Goal: Transaction & Acquisition: Obtain resource

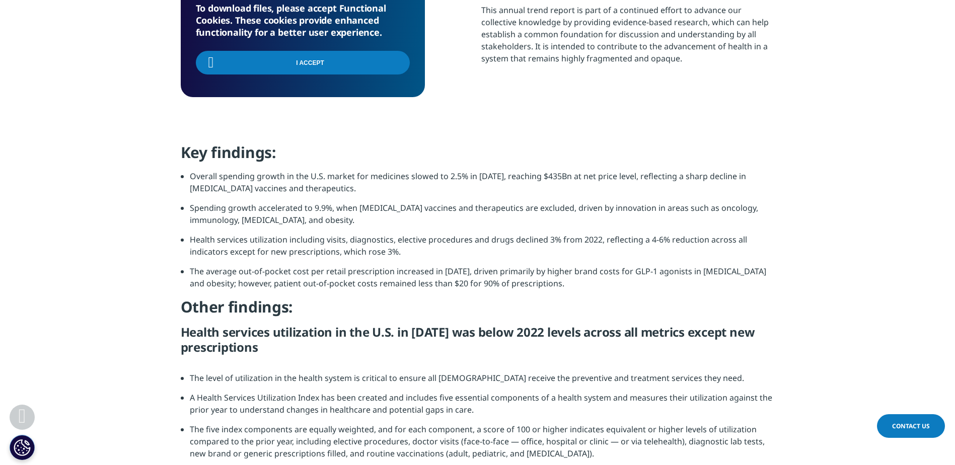
scroll to position [848, 0]
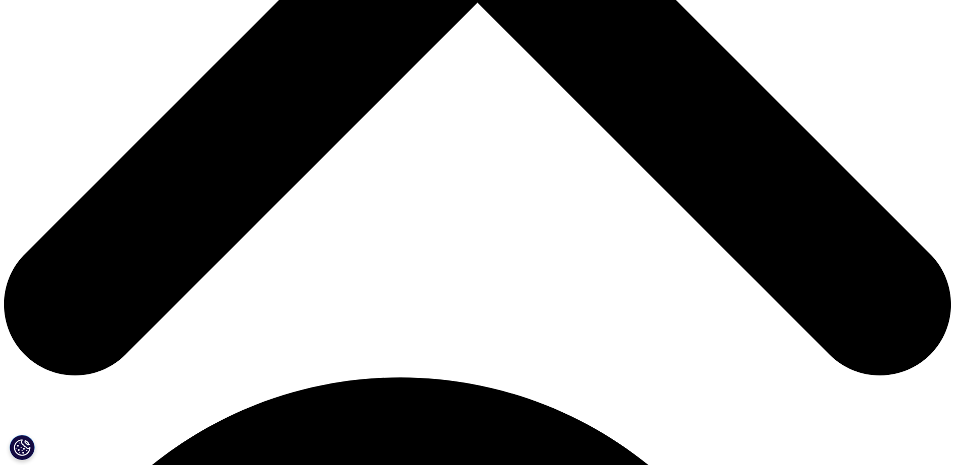
scroll to position [445, 0]
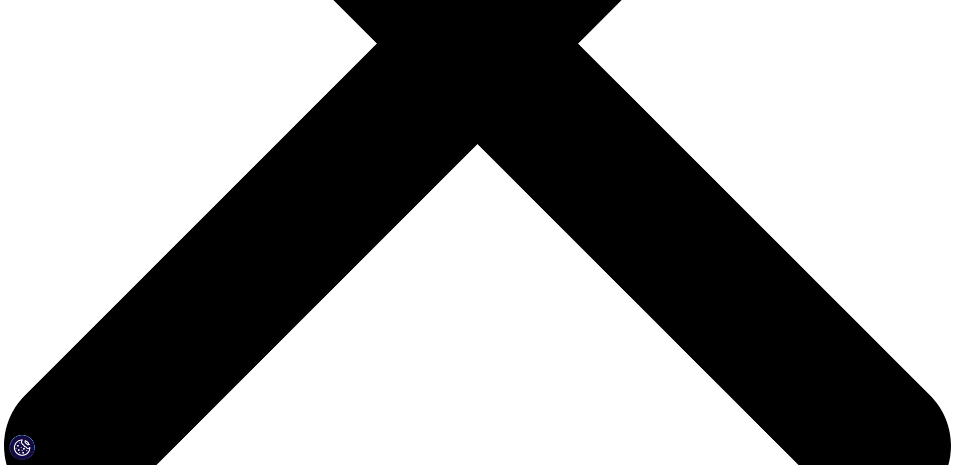
type input "nly"
type input "Nicole Yankoski"
type input "nicole.yankoski@peakhealth.org"
type input "Peak health"
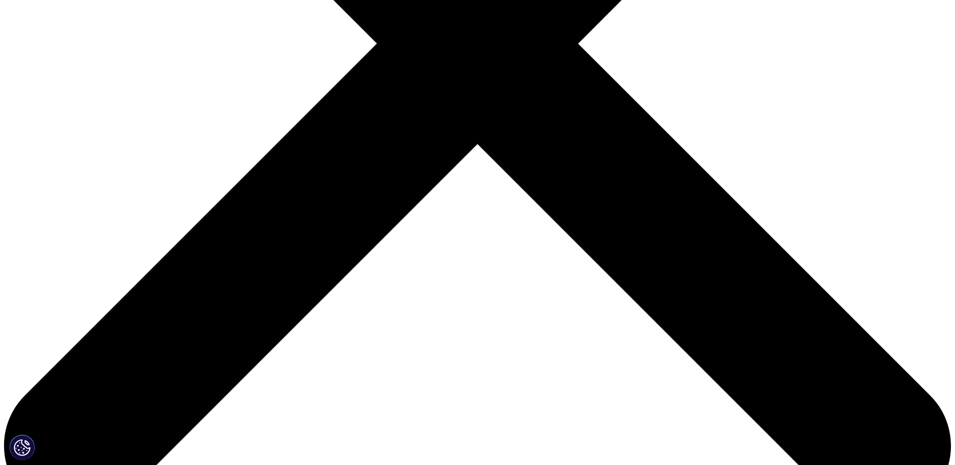
select select "[GEOGRAPHIC_DATA]"
drag, startPoint x: 238, startPoint y: 239, endPoint x: 137, endPoint y: 238, distance: 101.2
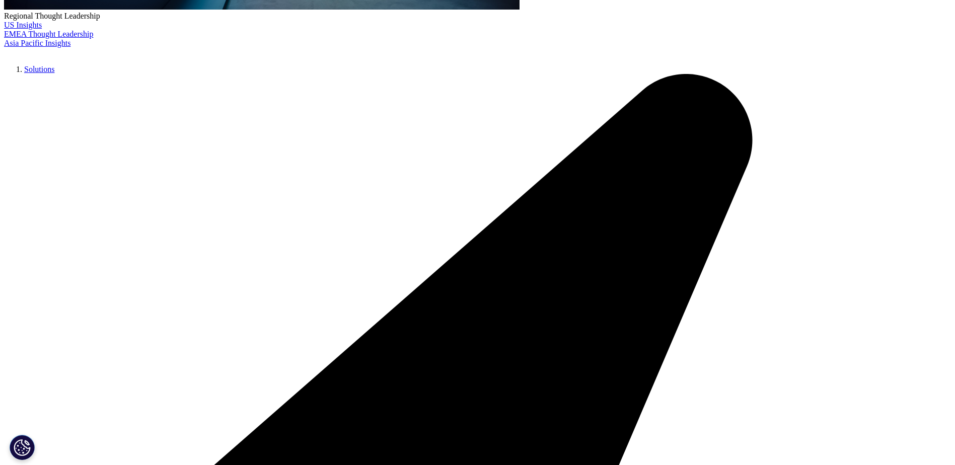
type input "Nicole"
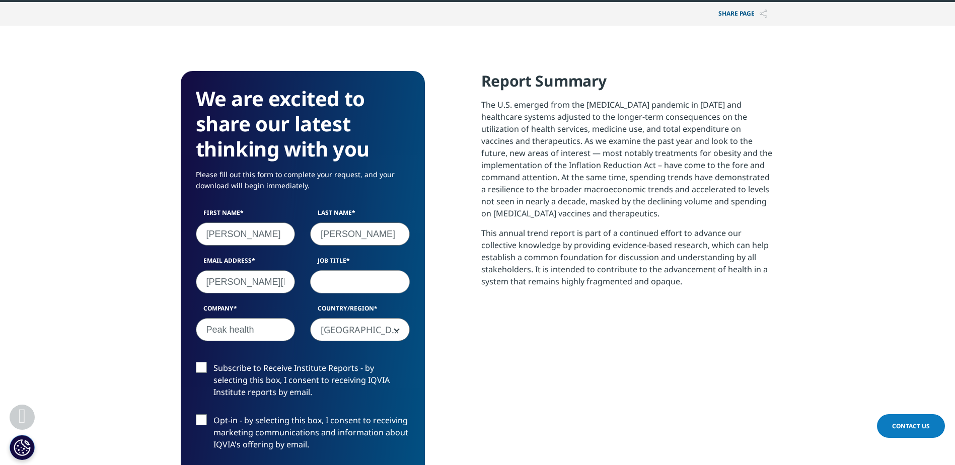
type input "Yankoski"
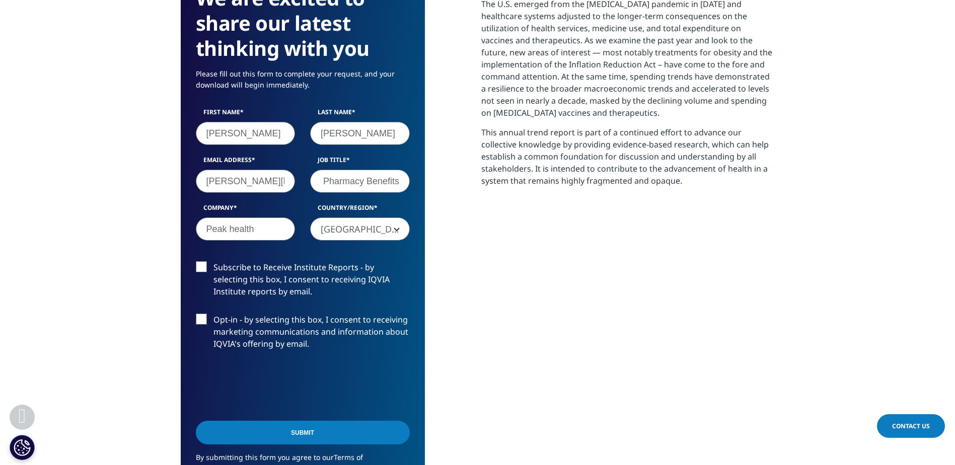
type input "Director of Pharmacy Benefits"
click at [315, 431] on input "Submit" at bounding box center [303, 433] width 214 height 24
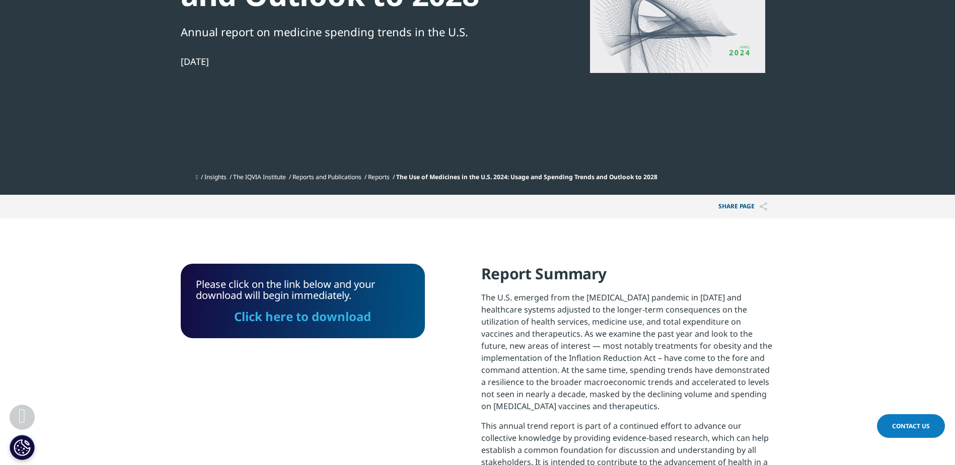
click at [303, 309] on link "Click here to download" at bounding box center [302, 316] width 137 height 17
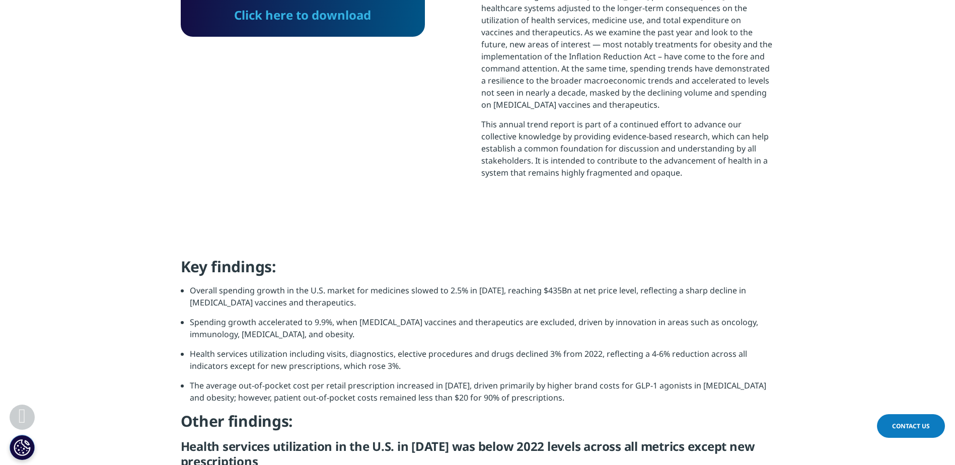
scroll to position [554, 0]
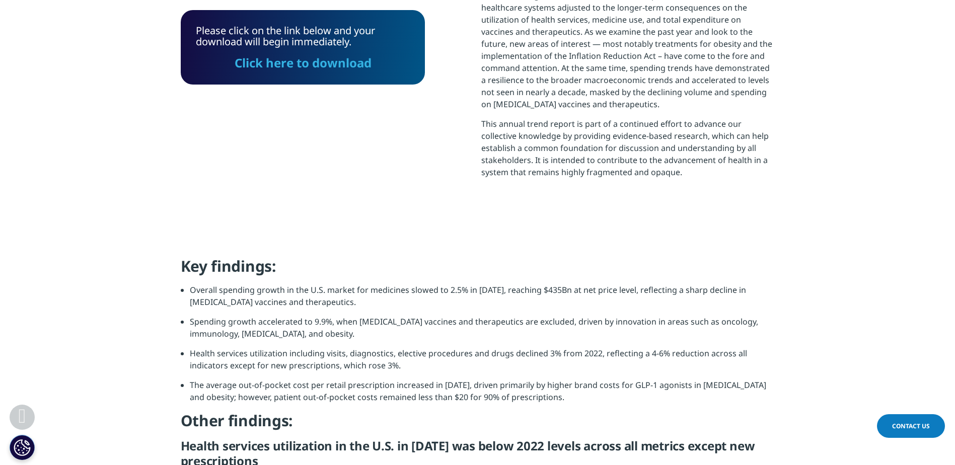
click at [311, 278] on h4 "Key findings:" at bounding box center [478, 270] width 594 height 28
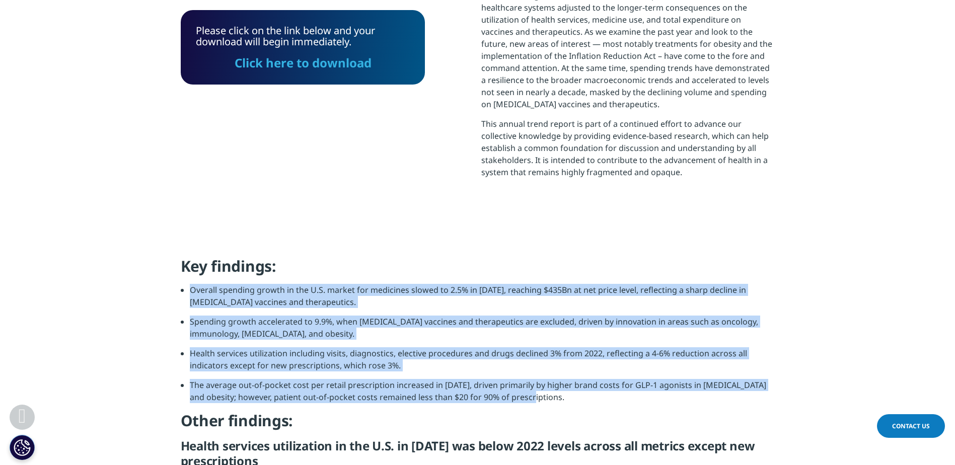
drag, startPoint x: 529, startPoint y: 394, endPoint x: 187, endPoint y: 292, distance: 356.3
click at [187, 292] on ul "Overall spending growth in the U.S. market for medicines slowed to 2.5% in 2023…" at bounding box center [478, 347] width 594 height 127
copy ul "Overall spending growth in the U.S. market for medicines slowed to 2.5% in 2023…"
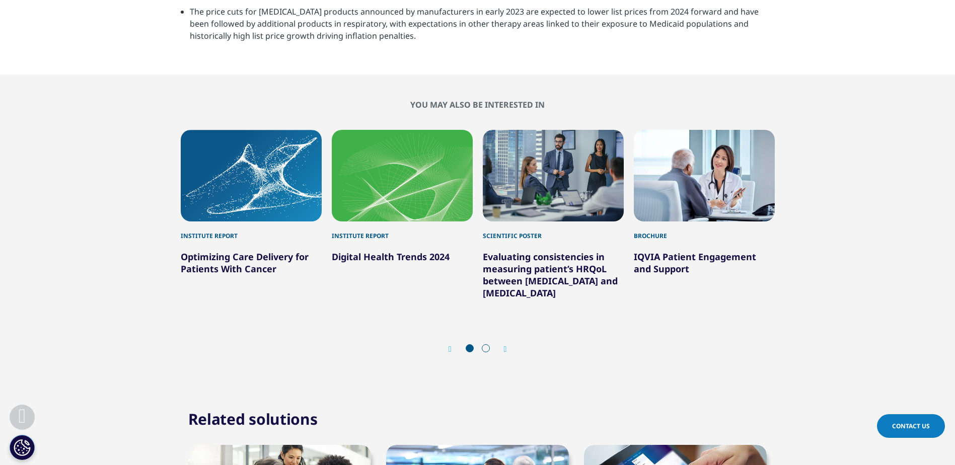
scroll to position [3626, 0]
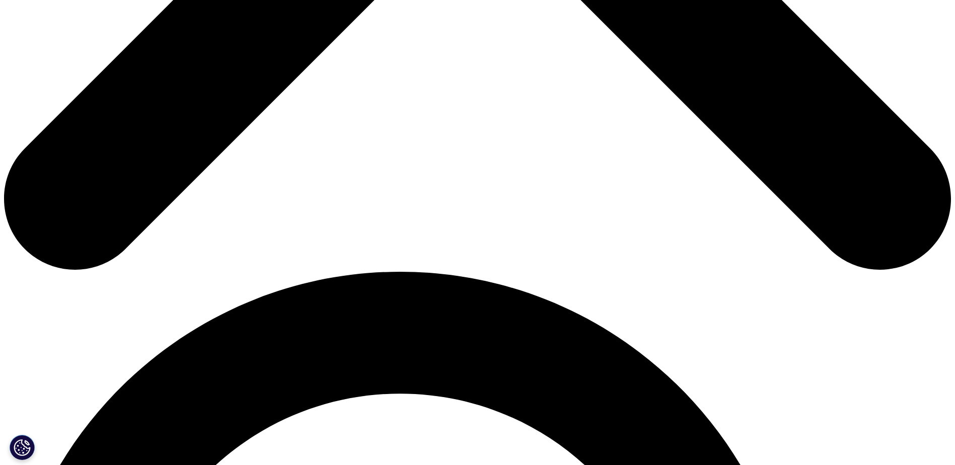
scroll to position [705, 0]
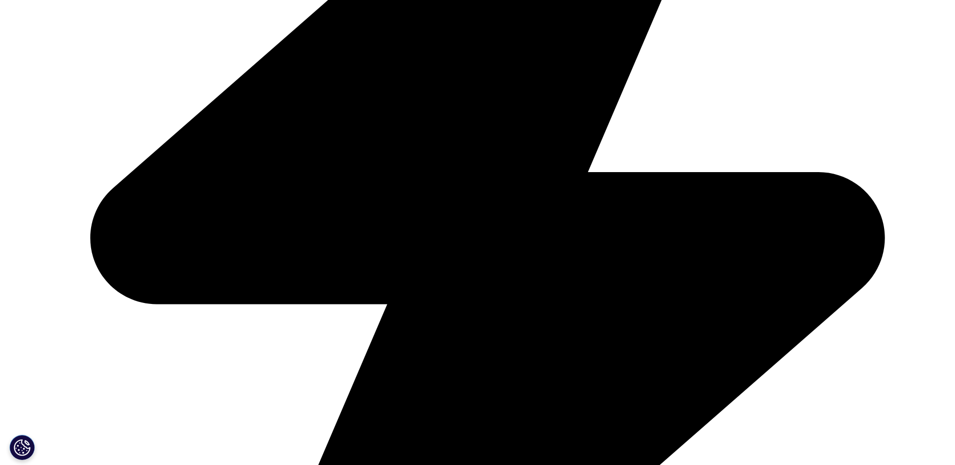
scroll to position [3339, 0]
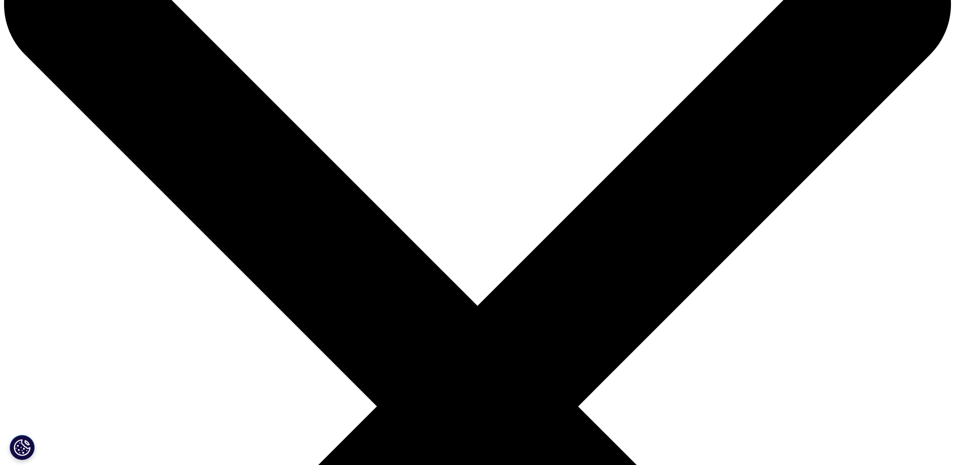
scroll to position [252, 0]
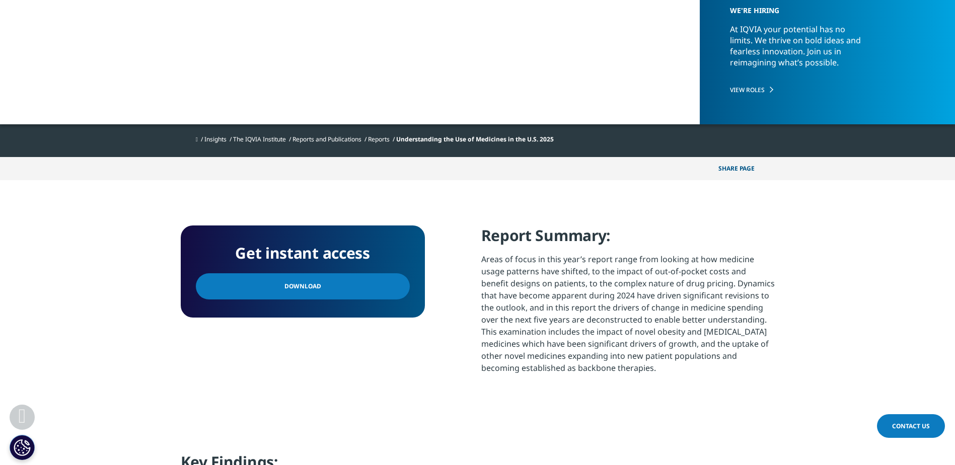
click at [310, 290] on span "Download" at bounding box center [303, 286] width 37 height 11
